Goal: Task Accomplishment & Management: Manage account settings

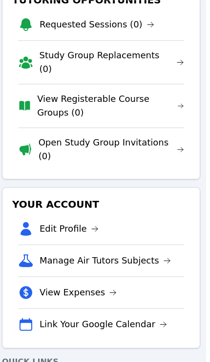
scroll to position [70, 4]
click at [159, 136] on link "Open Study Group Invitations (0)" at bounding box center [112, 149] width 146 height 27
